Goal: Navigation & Orientation: Understand site structure

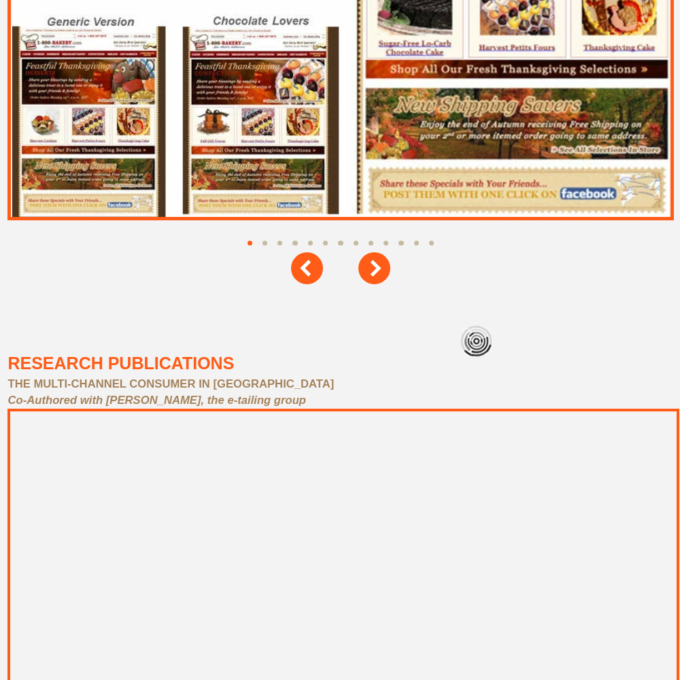
scroll to position [6124, 0]
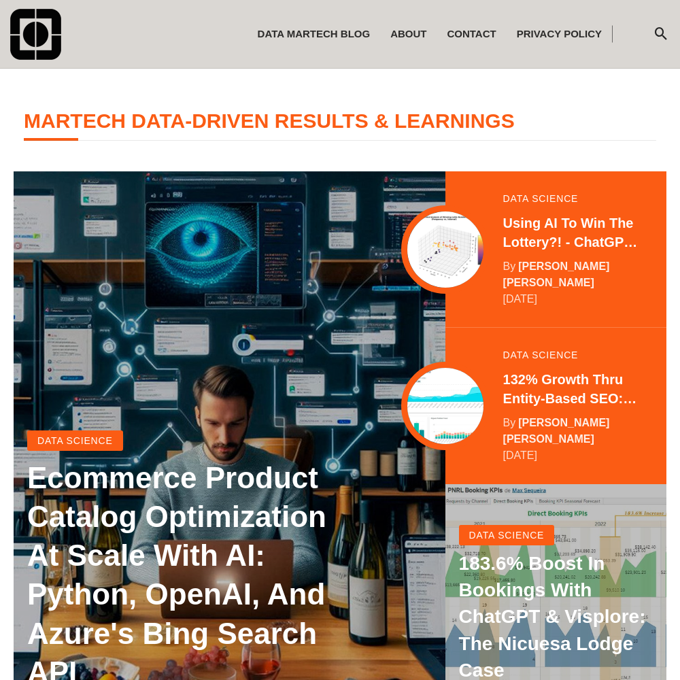
scroll to position [269, 0]
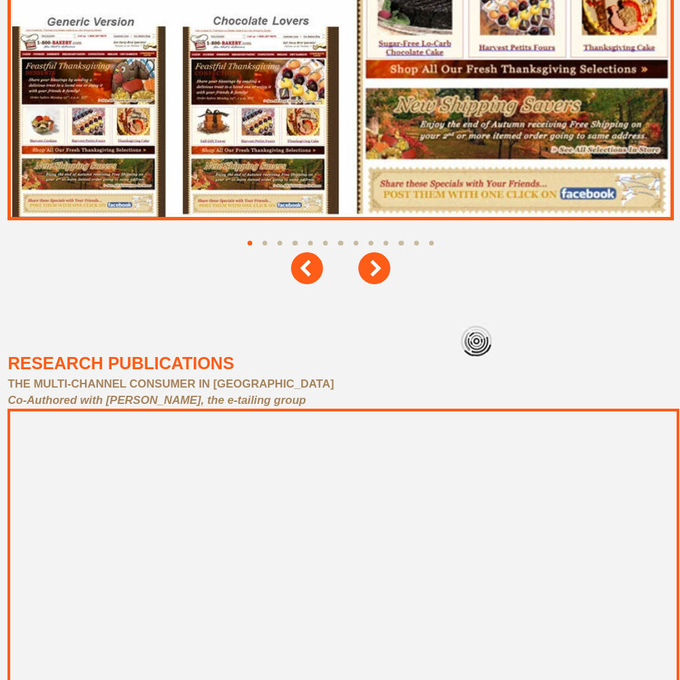
scroll to position [6124, 0]
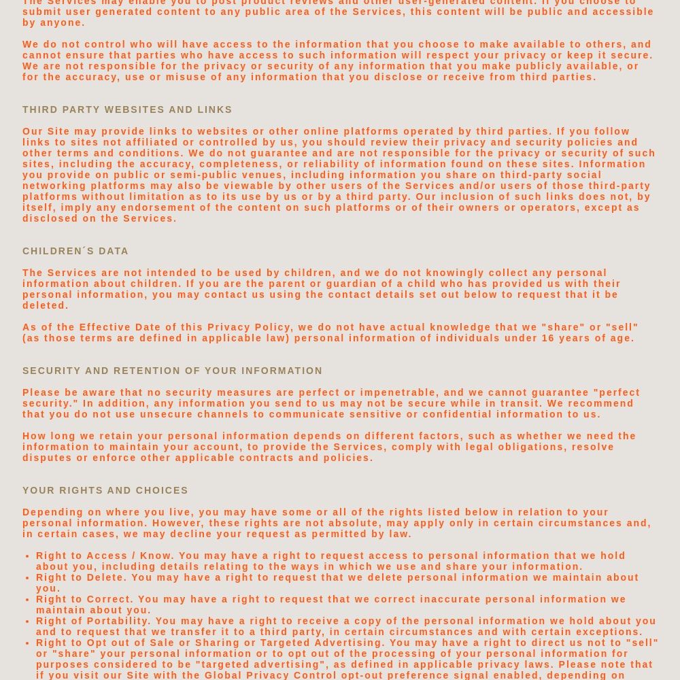
scroll to position [2722, 0]
